Goal: Task Accomplishment & Management: Manage account settings

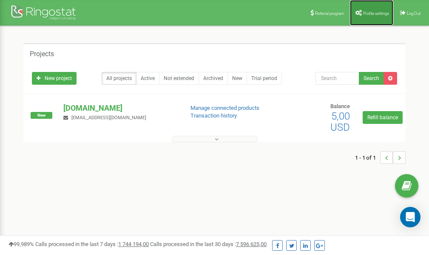
click at [370, 9] on link "Profile settings" at bounding box center [371, 13] width 43 height 26
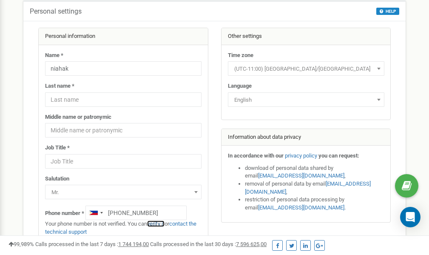
click at [159, 224] on link "verify it" at bounding box center [155, 223] width 17 height 6
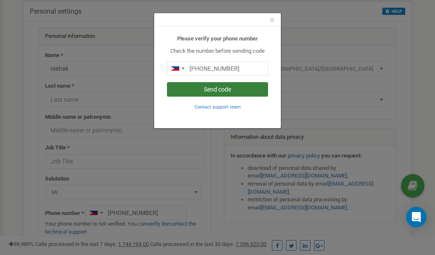
click at [224, 89] on button "Send code" at bounding box center [217, 89] width 101 height 14
